Goal: Task Accomplishment & Management: Use online tool/utility

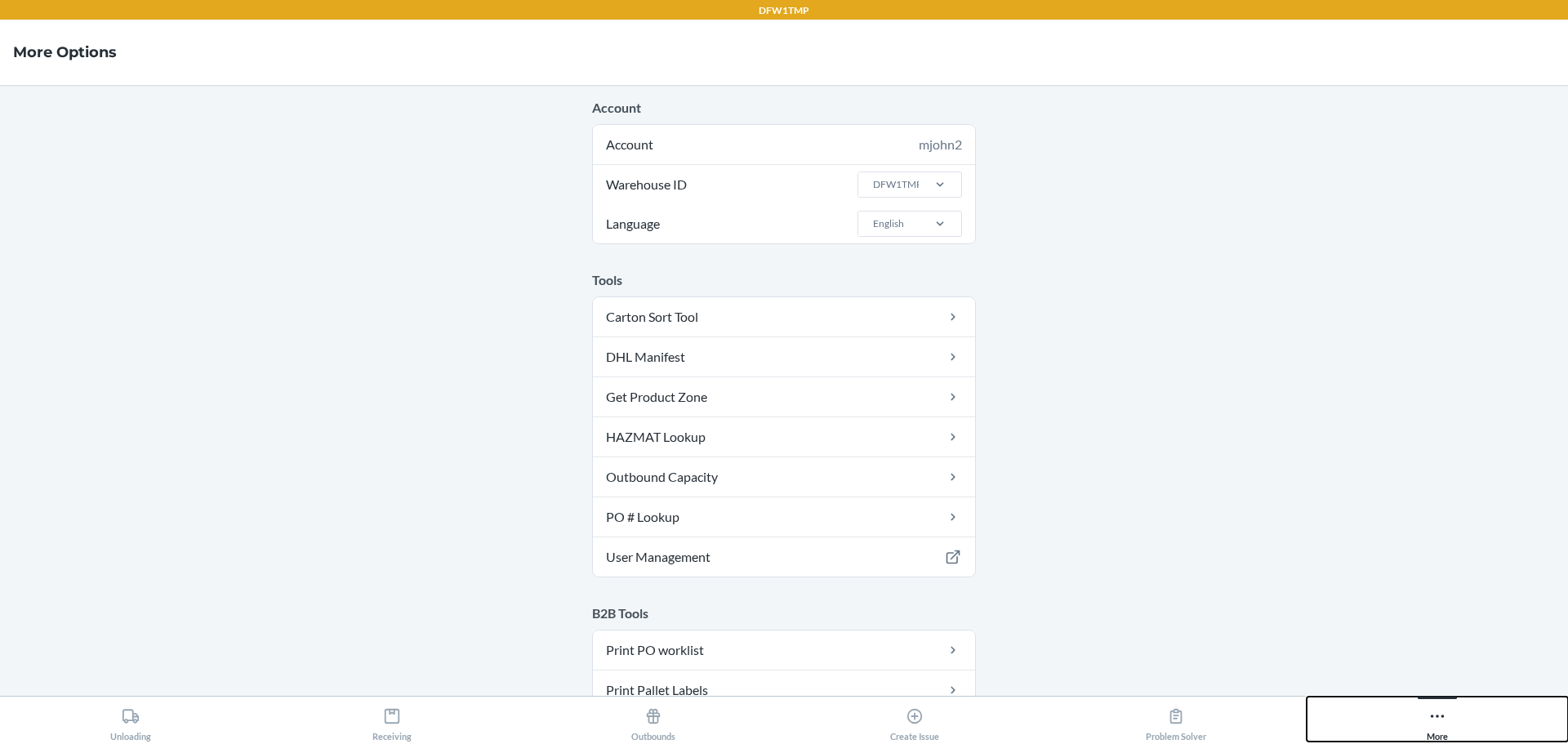
click at [1444, 712] on icon at bounding box center [1436, 715] width 18 height 18
click at [898, 175] on div "DFW1TMP" at bounding box center [888, 184] width 60 height 24
click at [873, 177] on input "Warehouse ID DFW1TMP" at bounding box center [872, 184] width 2 height 15
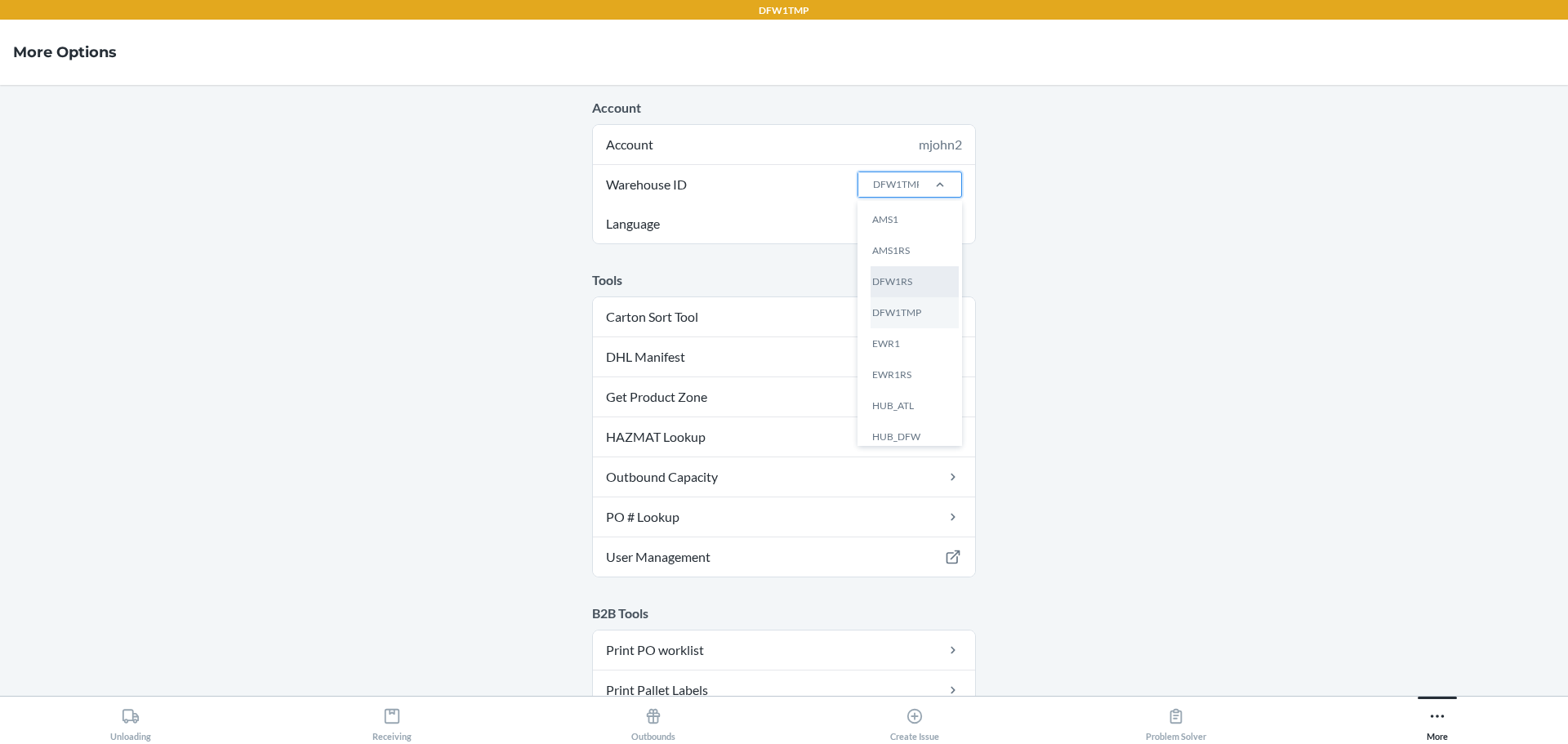
drag, startPoint x: 896, startPoint y: 250, endPoint x: 915, endPoint y: 271, distance: 28.3
click at [915, 271] on div "AMS1 AMS1RS DFW1RS DFW1TMP EWR1 EWR1RS HUB_ATL HUB_DFW HUB_FON HUB_ORD IKM1MOU …" at bounding box center [909, 323] width 105 height 245
click at [873, 192] on input "Warehouse ID option DFW1RS focused, 3 of 25. 25 results available. Use Up and D…" at bounding box center [872, 184] width 2 height 15
click at [915, 271] on div "DFW1RS" at bounding box center [914, 281] width 88 height 31
click at [873, 192] on input "Warehouse ID option DFW1RS focused, 3 of 25. 25 results available. Use Up and D…" at bounding box center [872, 184] width 2 height 15
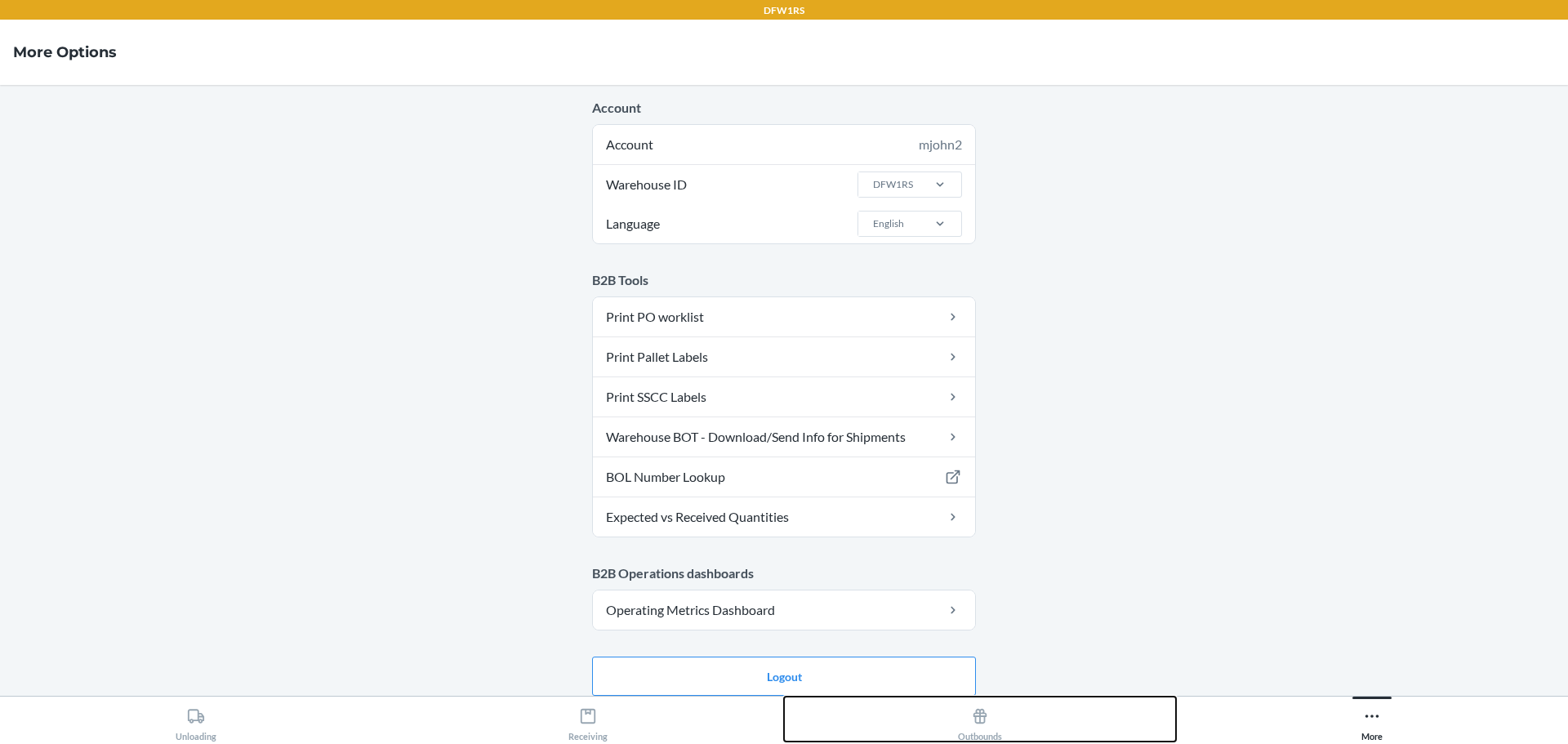
click at [967, 715] on div "Outbounds" at bounding box center [980, 721] width 44 height 41
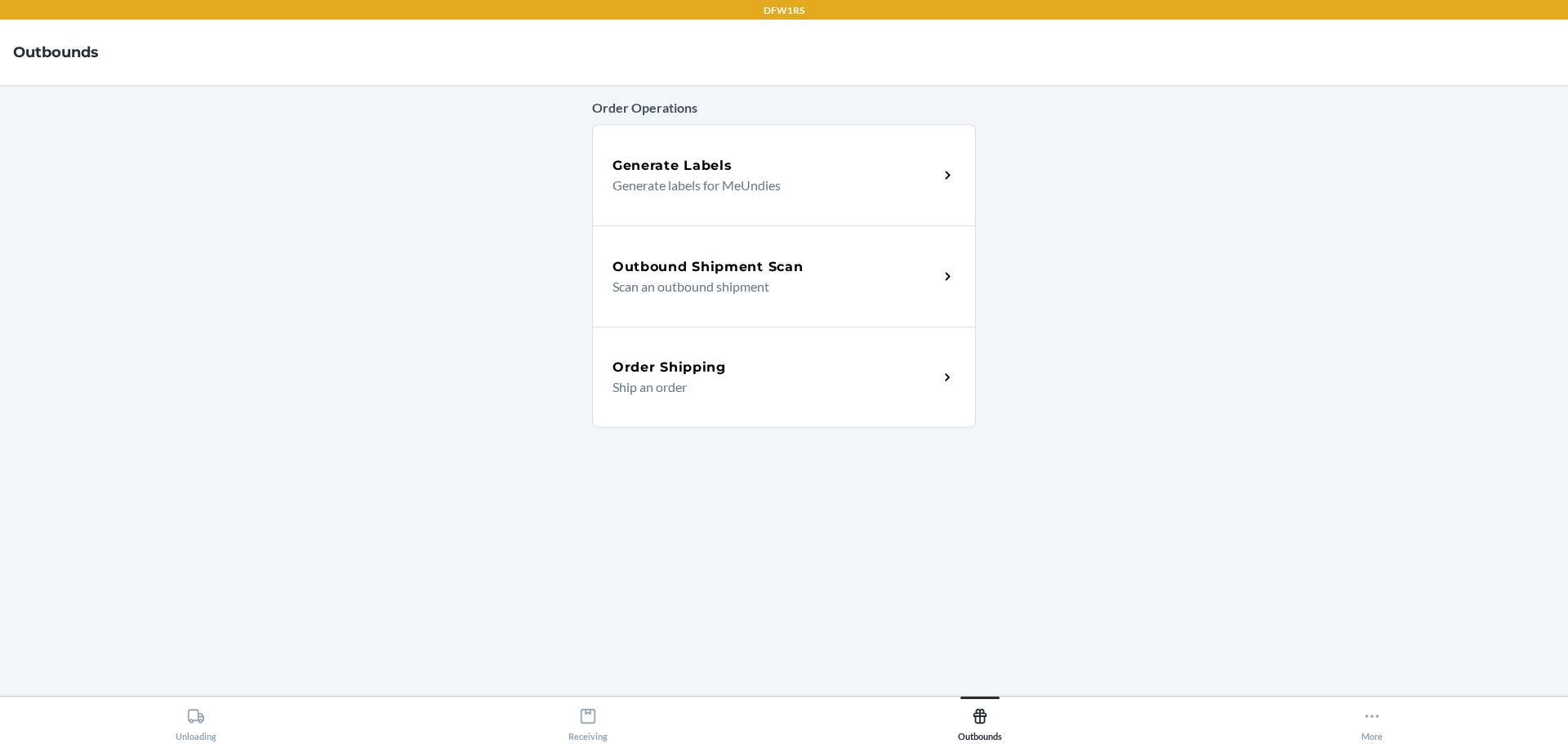
click at [706, 271] on h5 "Outbound Shipment Scan" at bounding box center [707, 267] width 190 height 19
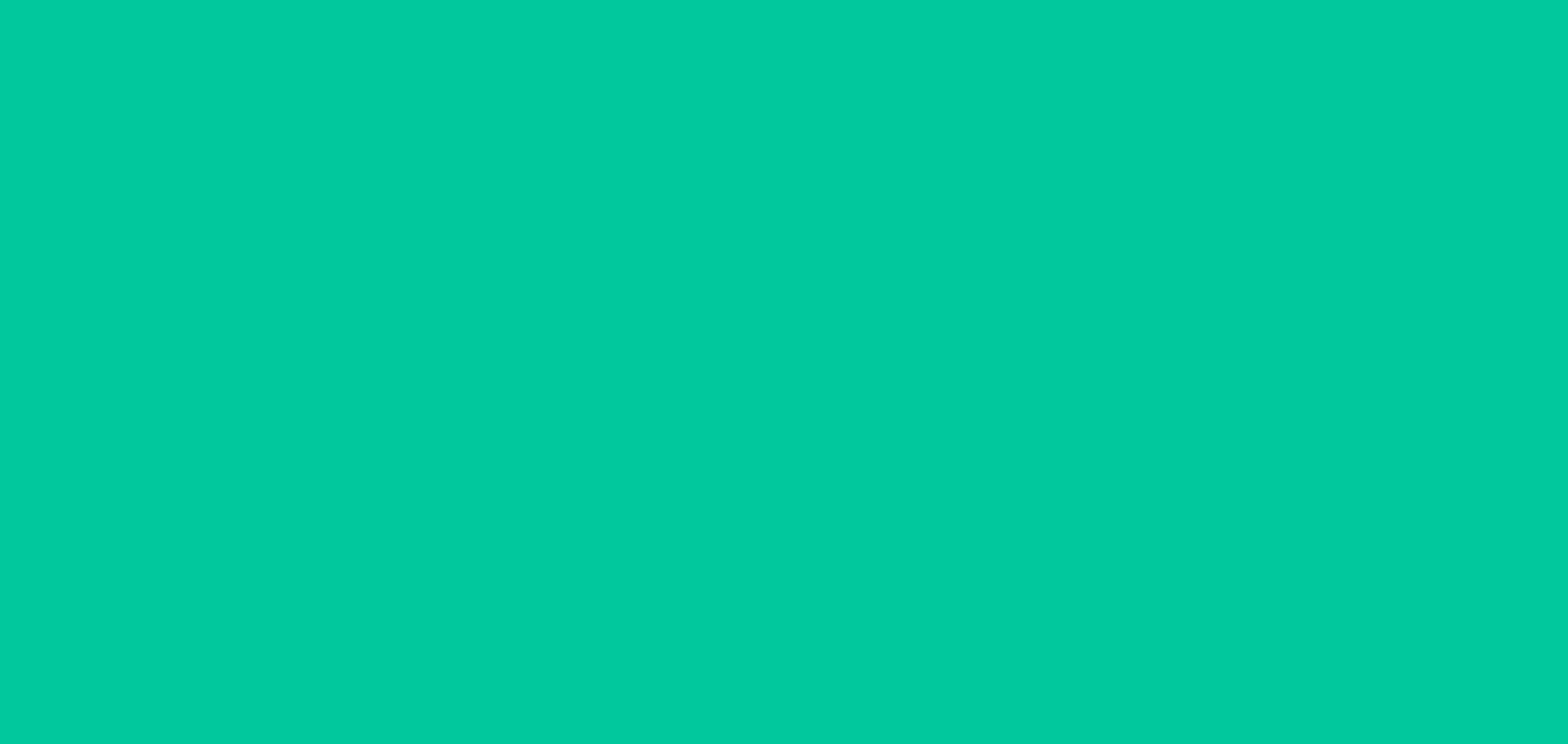
type input "[DATE]"
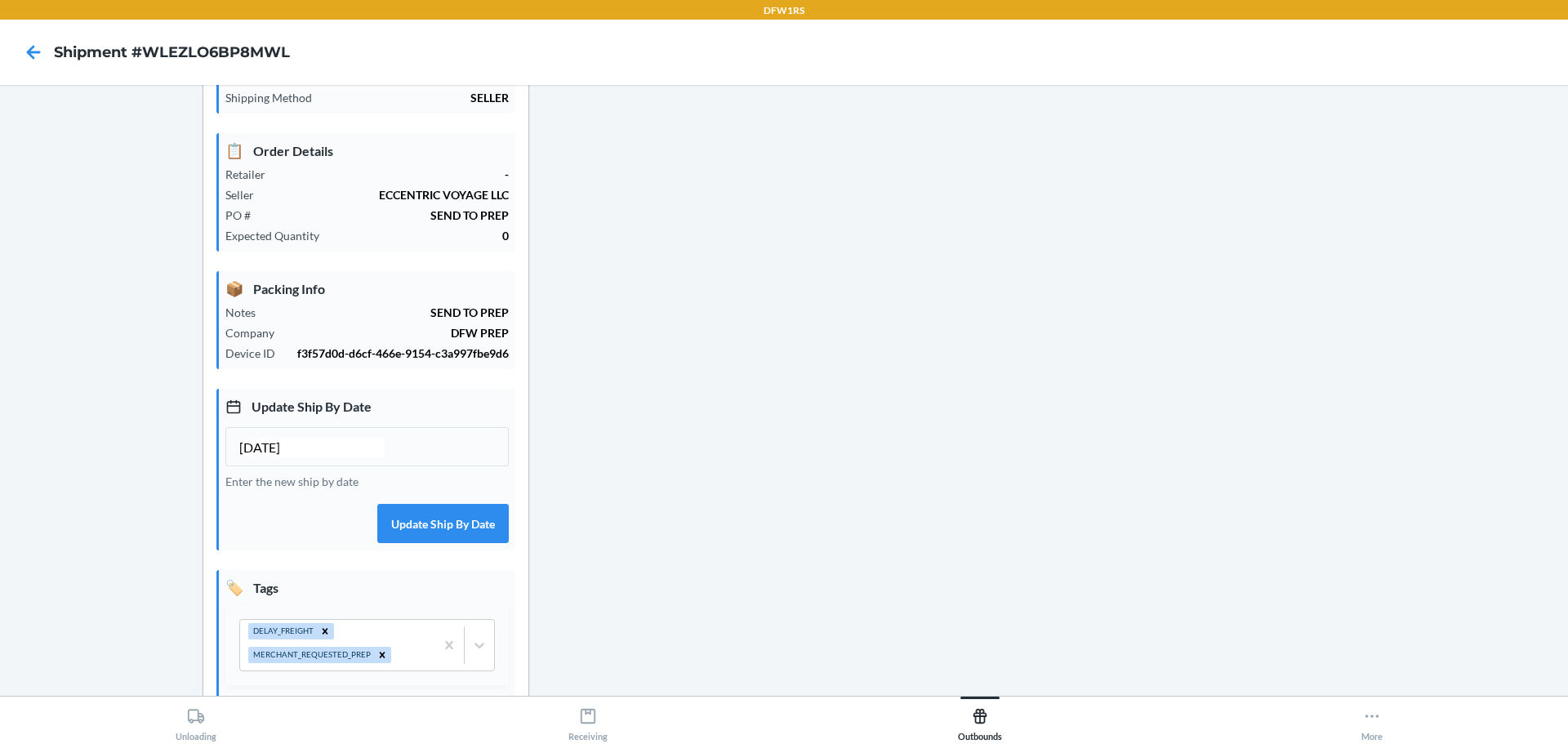
scroll to position [244, 0]
